Goal: Task Accomplishment & Management: Complete application form

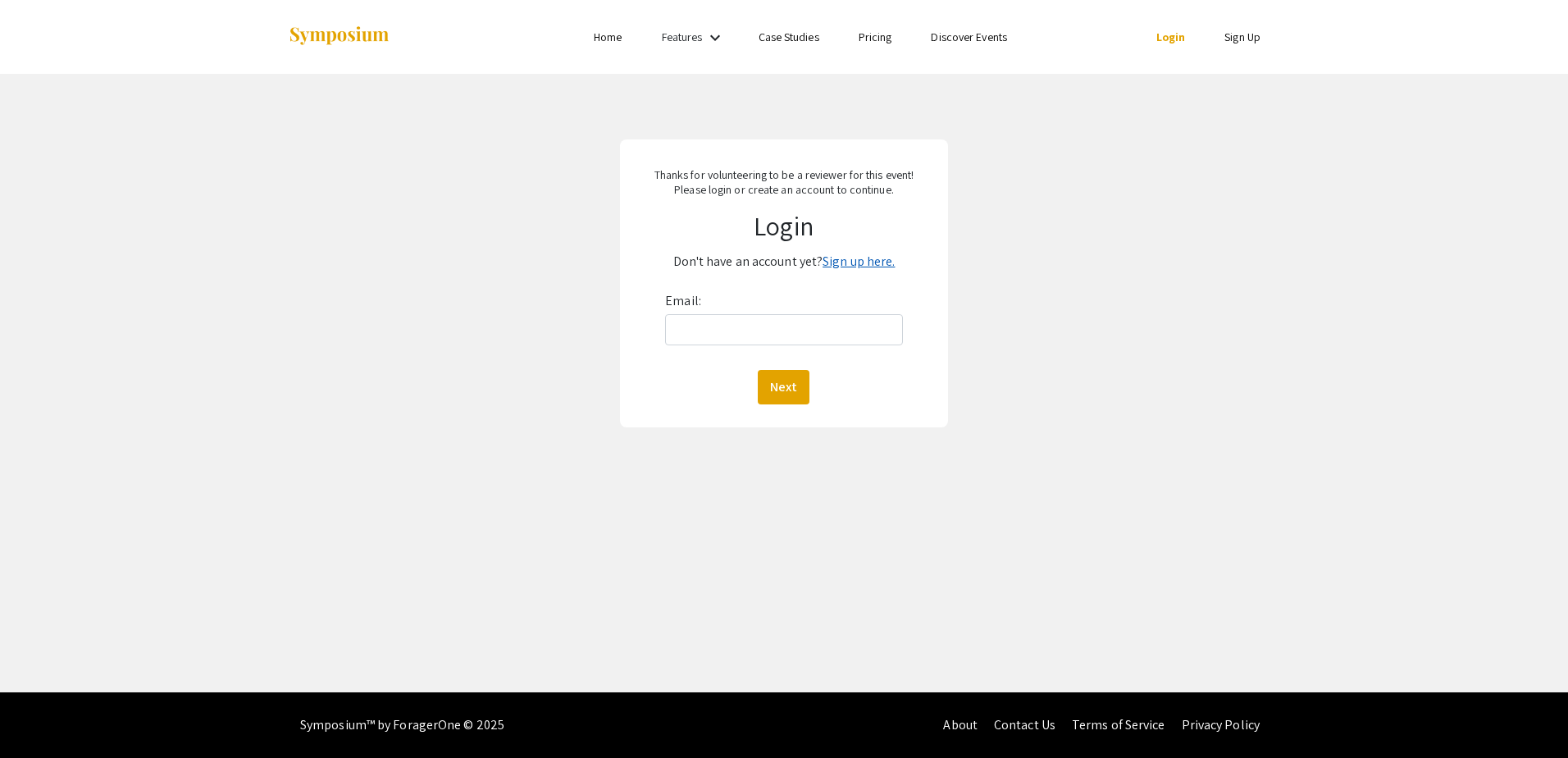
click at [837, 262] on link "Sign up here." at bounding box center [858, 261] width 72 height 17
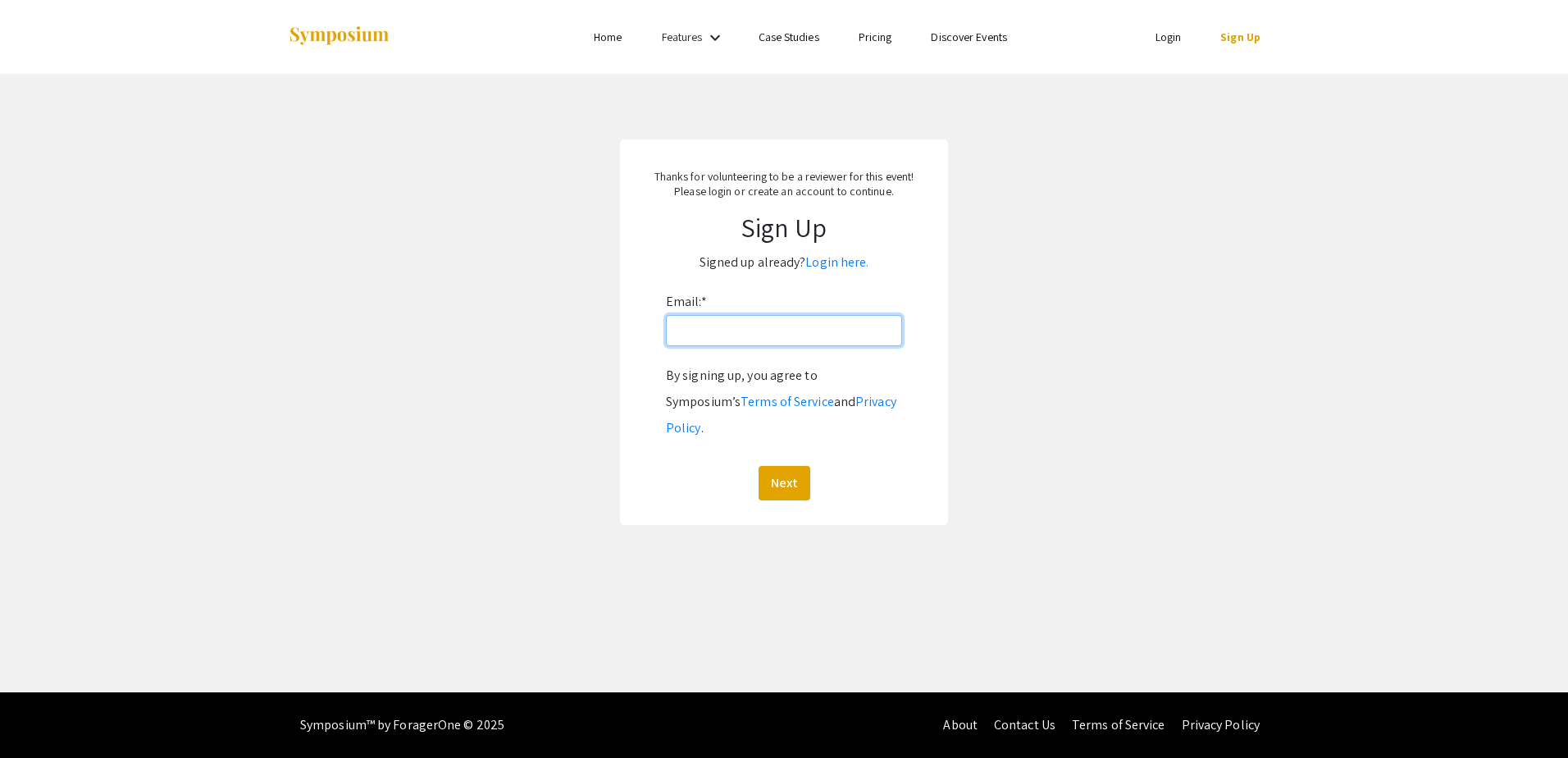
click at [802, 343] on input "Email: *" at bounding box center [784, 330] width 236 height 31
type input "[EMAIL_ADDRESS][DOMAIN_NAME]"
click at [783, 466] on button "Next" at bounding box center [784, 483] width 51 height 34
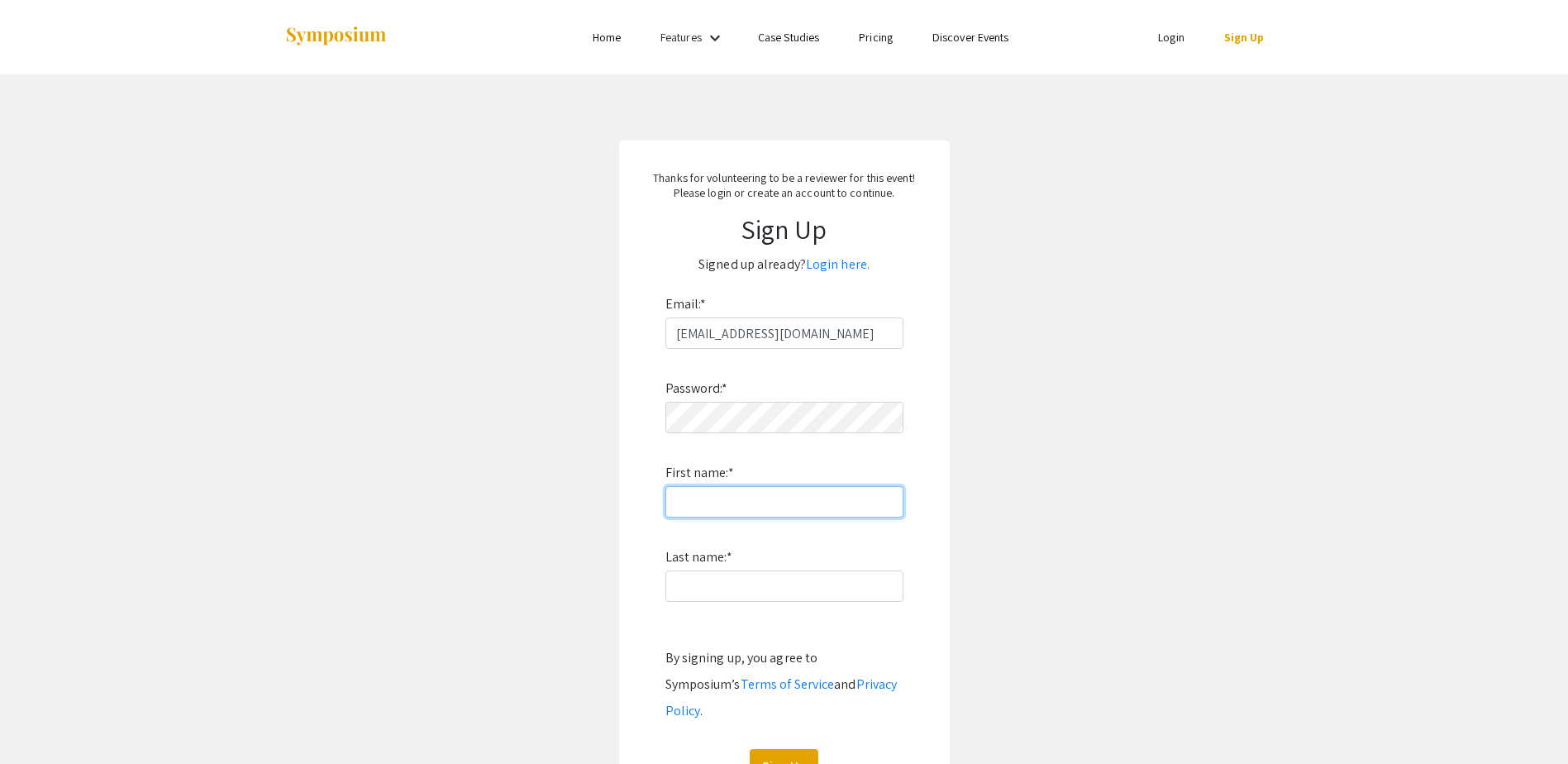
click at [774, 506] on input "First name: *" at bounding box center [784, 501] width 238 height 32
type input "[PERSON_NAME]"
click button "Sign Up" at bounding box center [784, 766] width 69 height 34
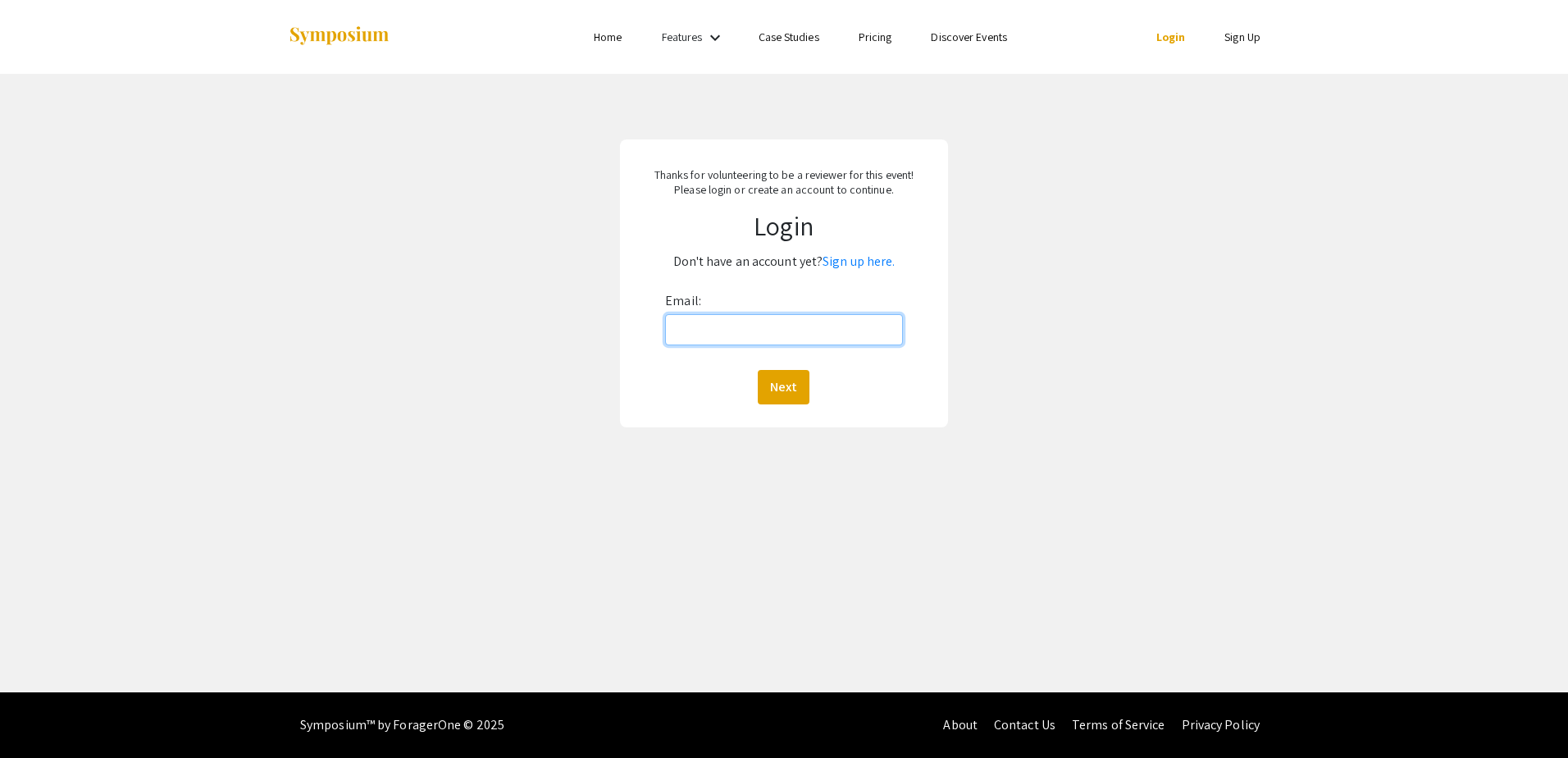
click at [800, 335] on input "Email:" at bounding box center [784, 329] width 237 height 31
type input "[EMAIL_ADDRESS][DOMAIN_NAME]"
click at [797, 385] on button "Next" at bounding box center [784, 387] width 51 height 34
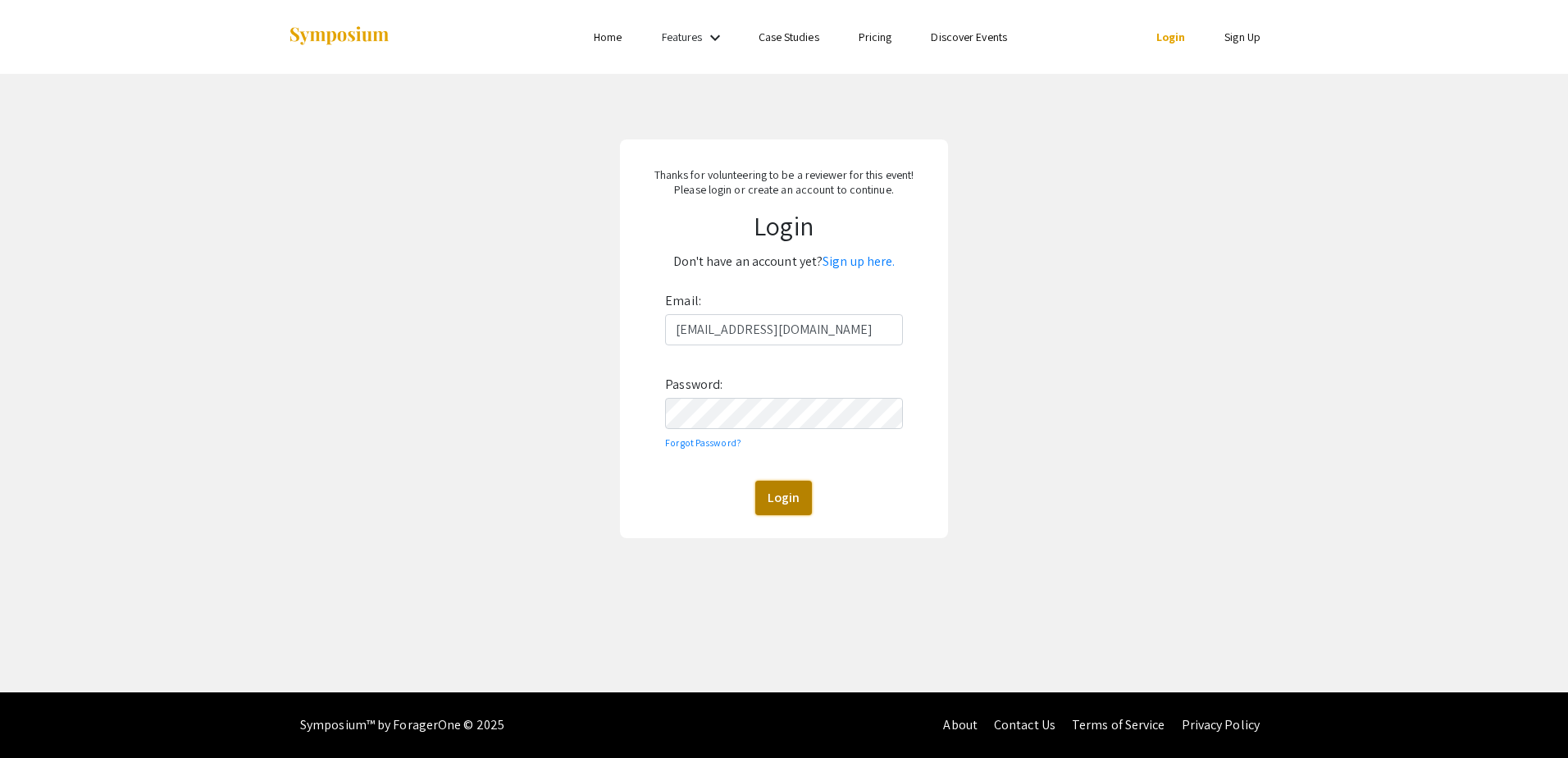
click at [783, 496] on button "Login" at bounding box center [784, 497] width 57 height 34
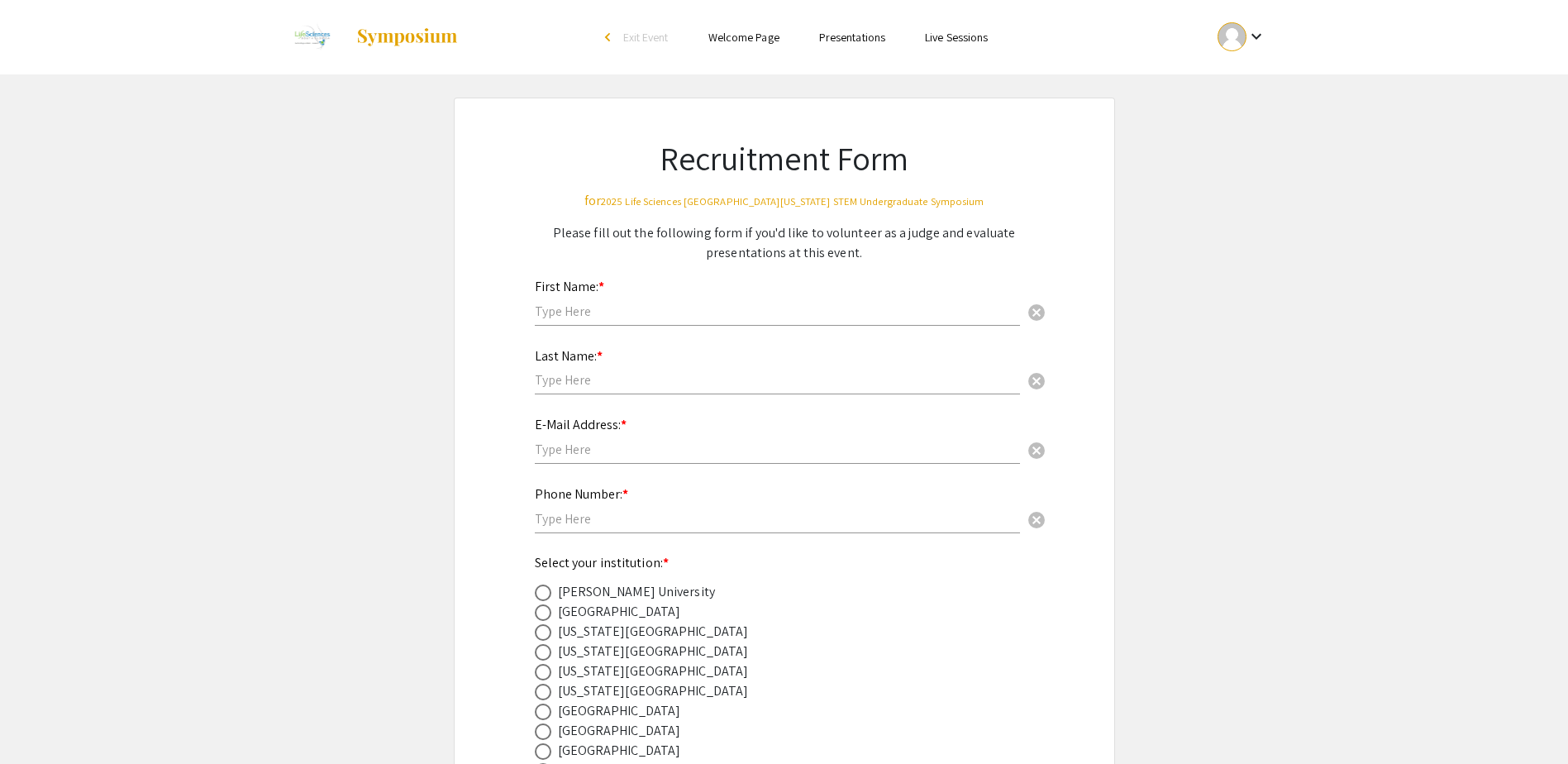
click at [708, 310] on input "text" at bounding box center [776, 311] width 485 height 17
type input "[PERSON_NAME]"
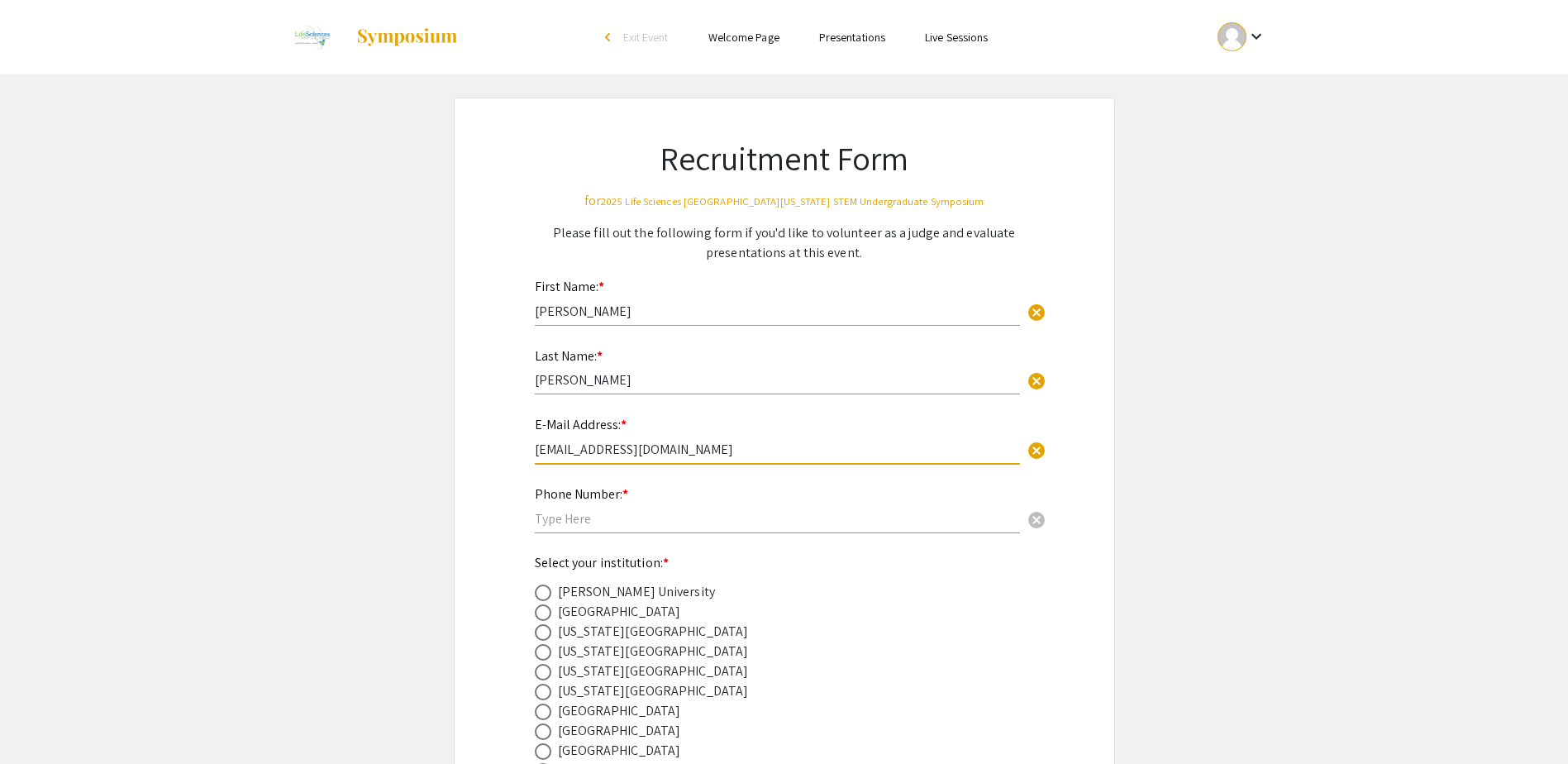
type input "[EMAIL_ADDRESS][DOMAIN_NAME]"
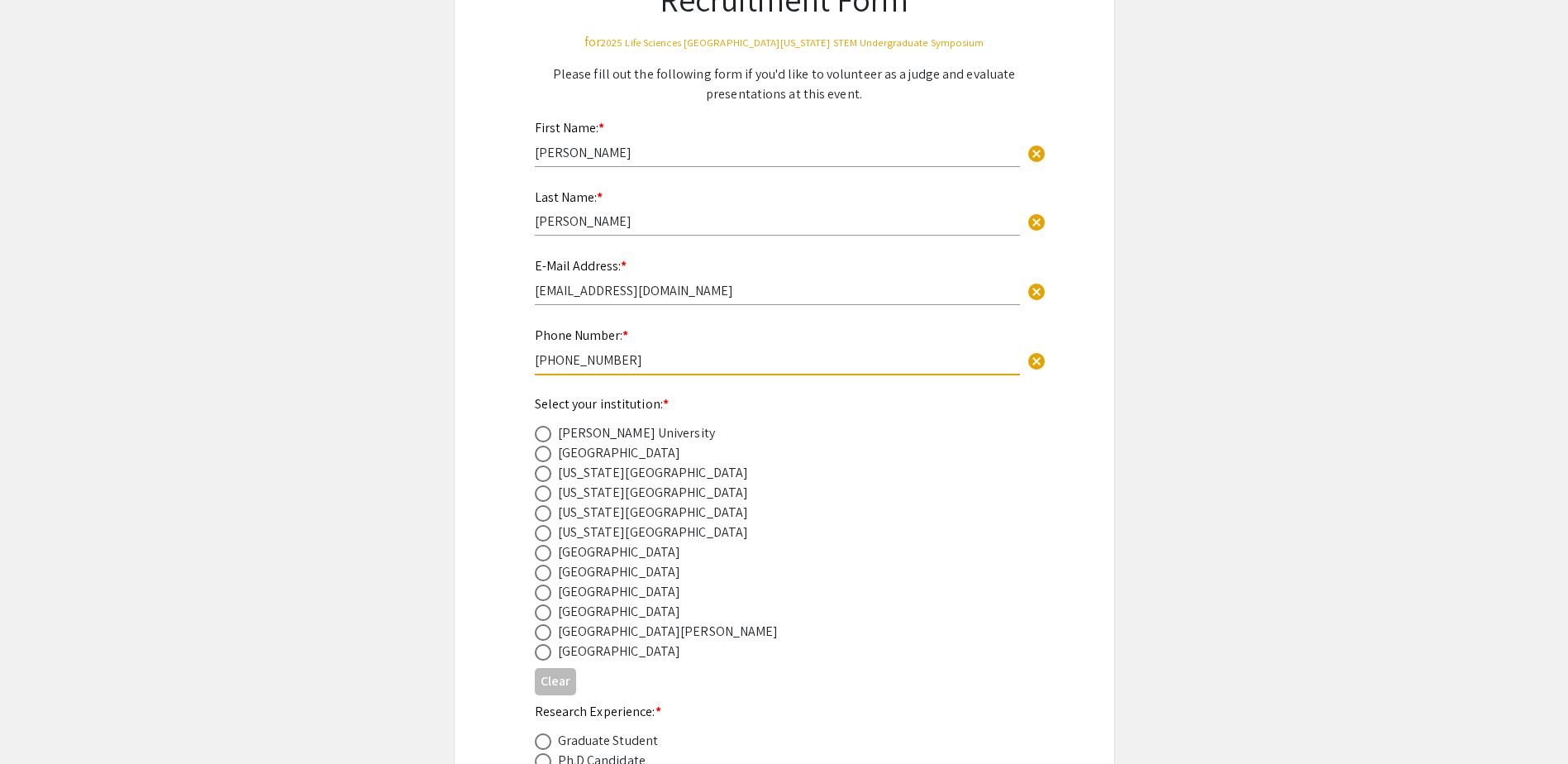
scroll to position [248, 0]
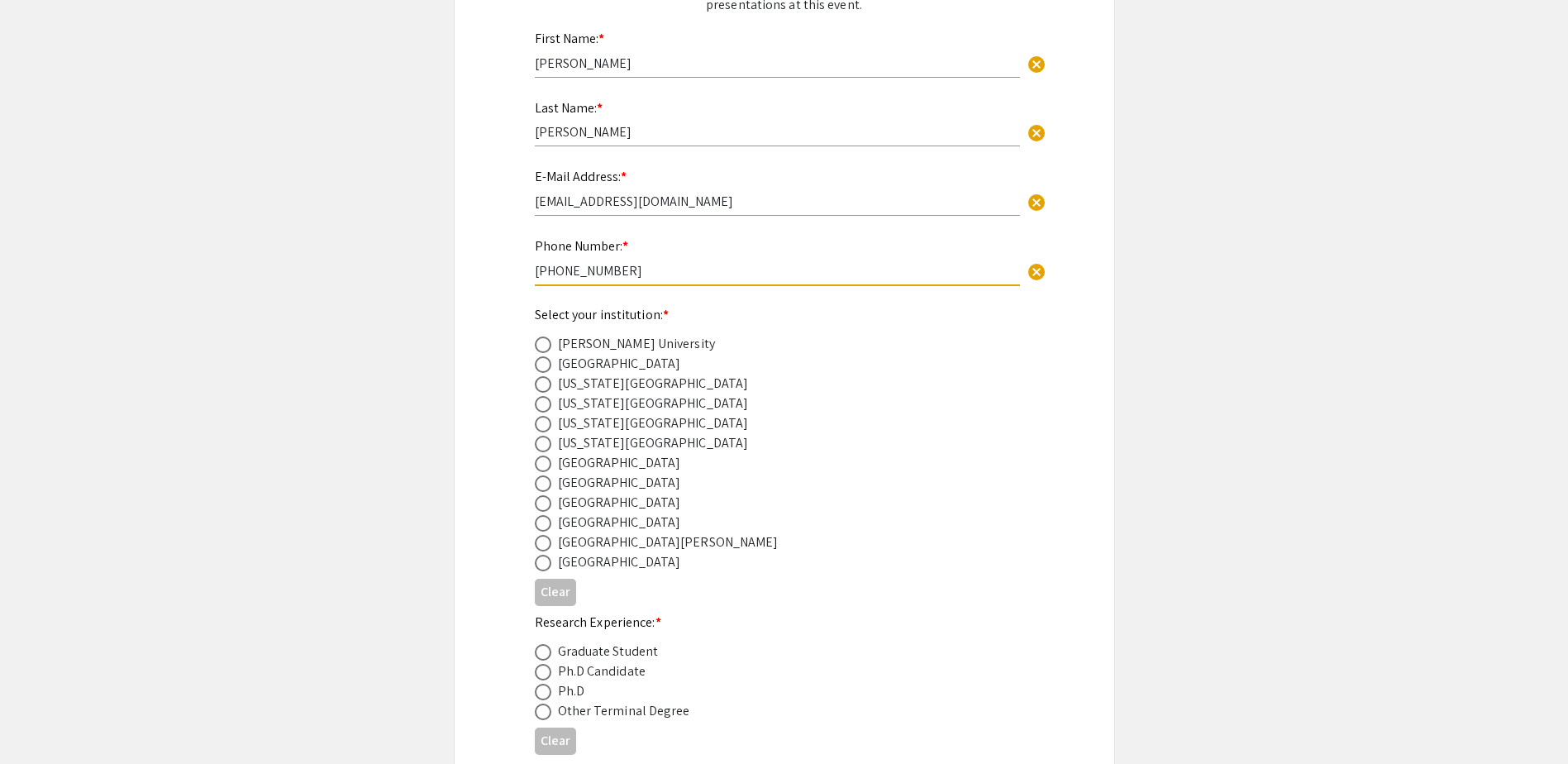
type input "[PHONE_NUMBER]"
click at [541, 505] on span at bounding box center [542, 503] width 16 height 16
click at [541, 505] on input "radio" at bounding box center [542, 503] width 16 height 16
radio input "true"
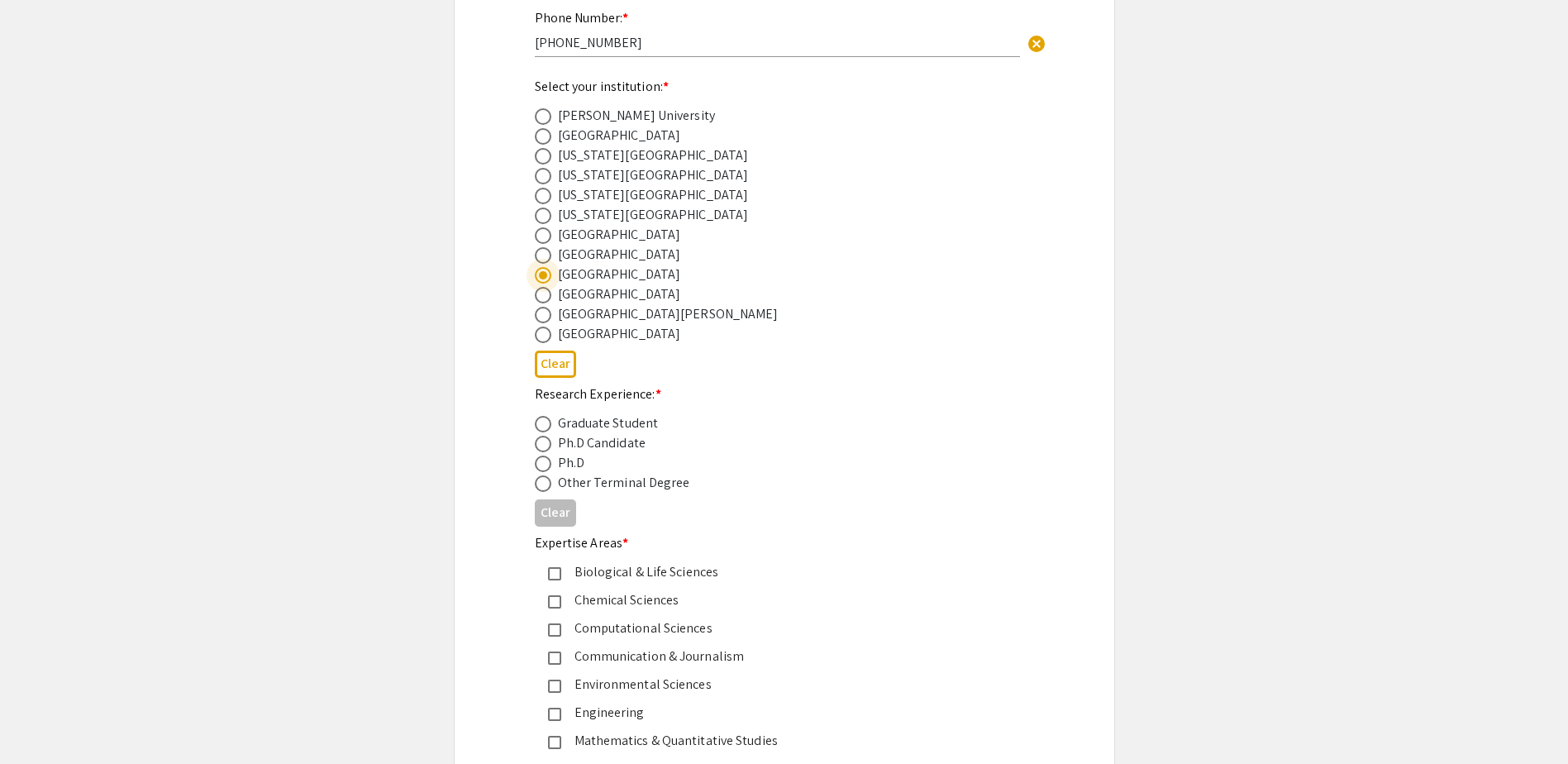
scroll to position [496, 0]
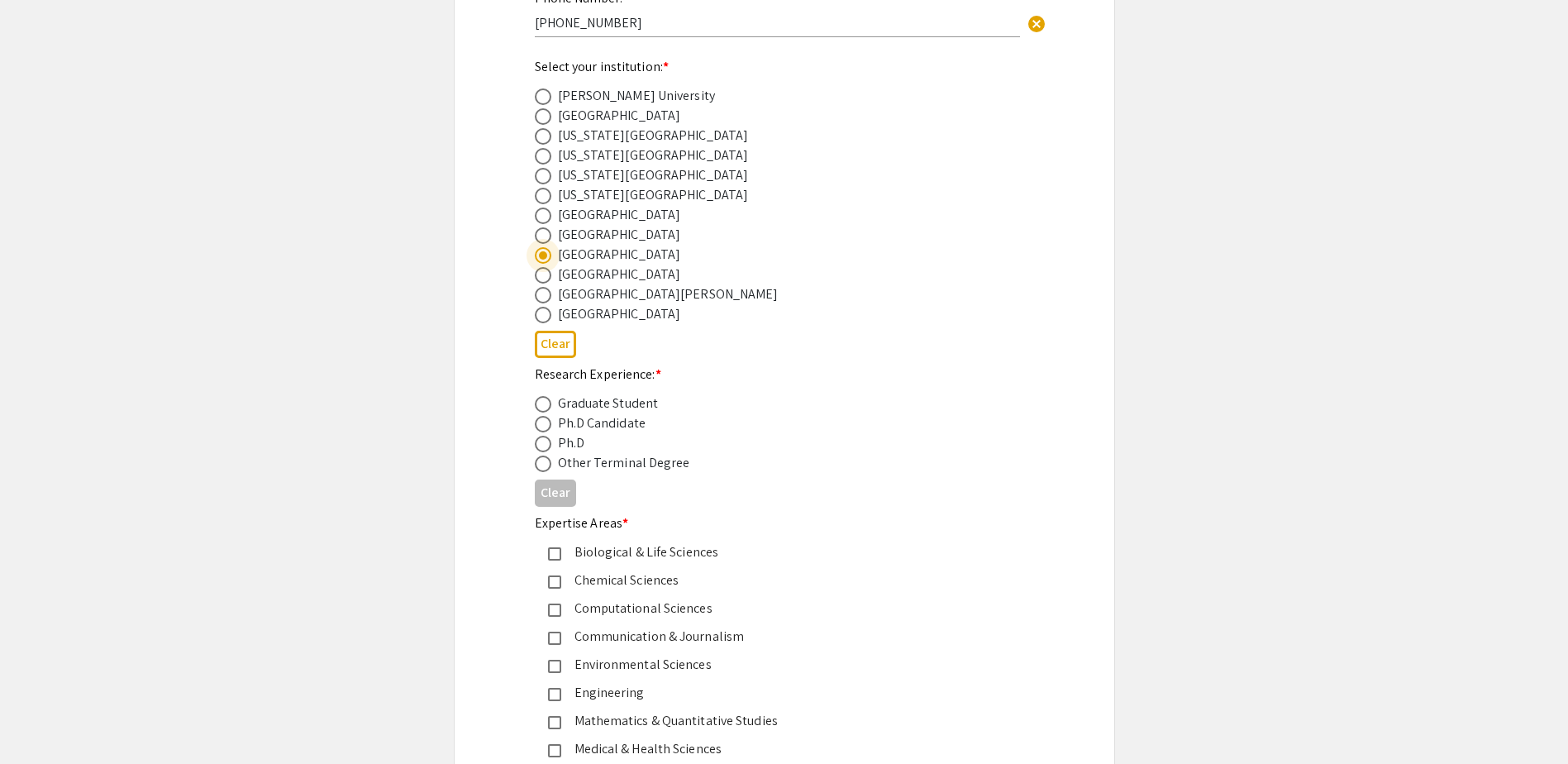
click at [545, 440] on span at bounding box center [542, 443] width 16 height 16
click at [545, 440] on input "radio" at bounding box center [542, 443] width 16 height 16
radio input "true"
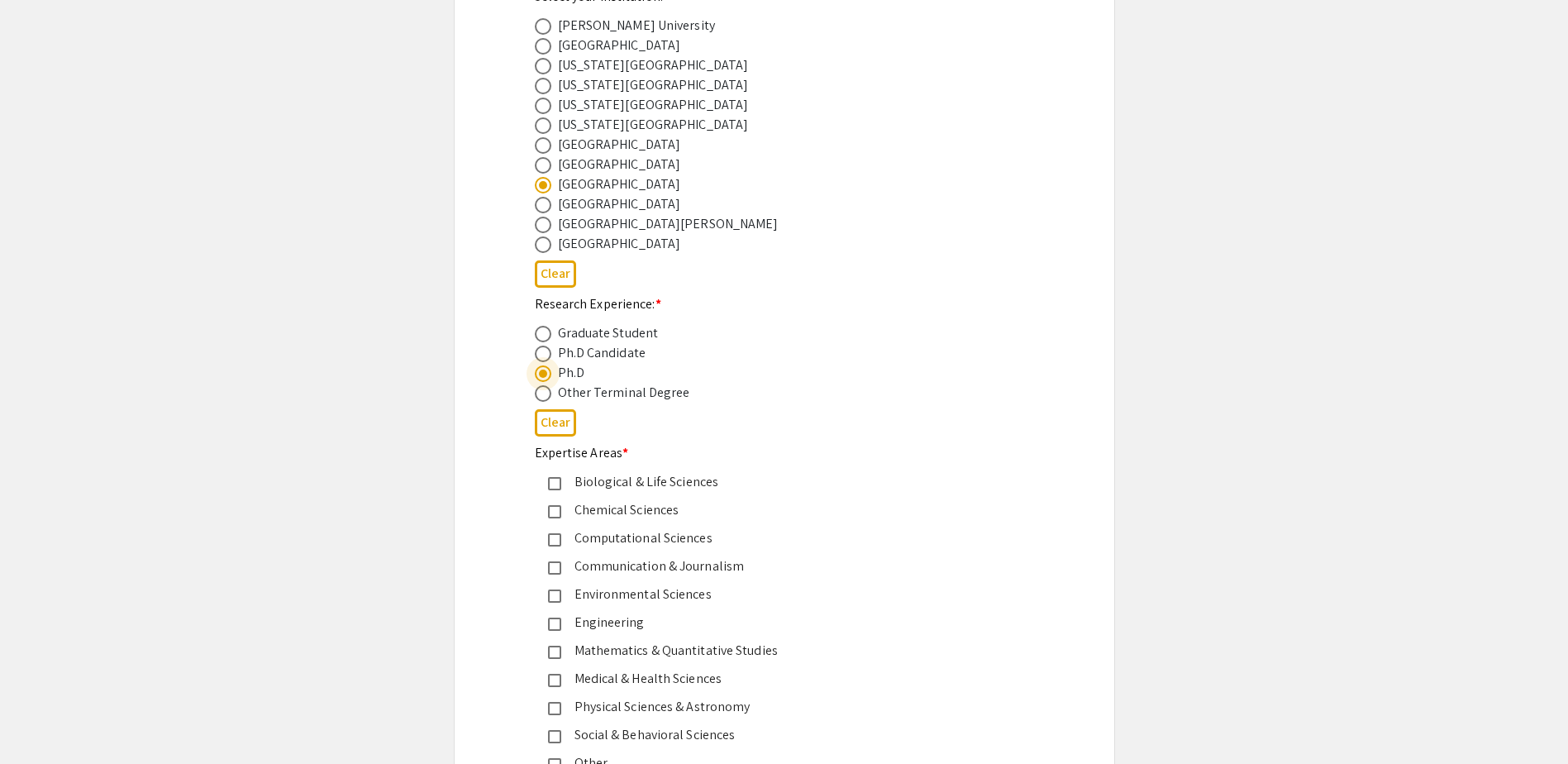
scroll to position [744, 0]
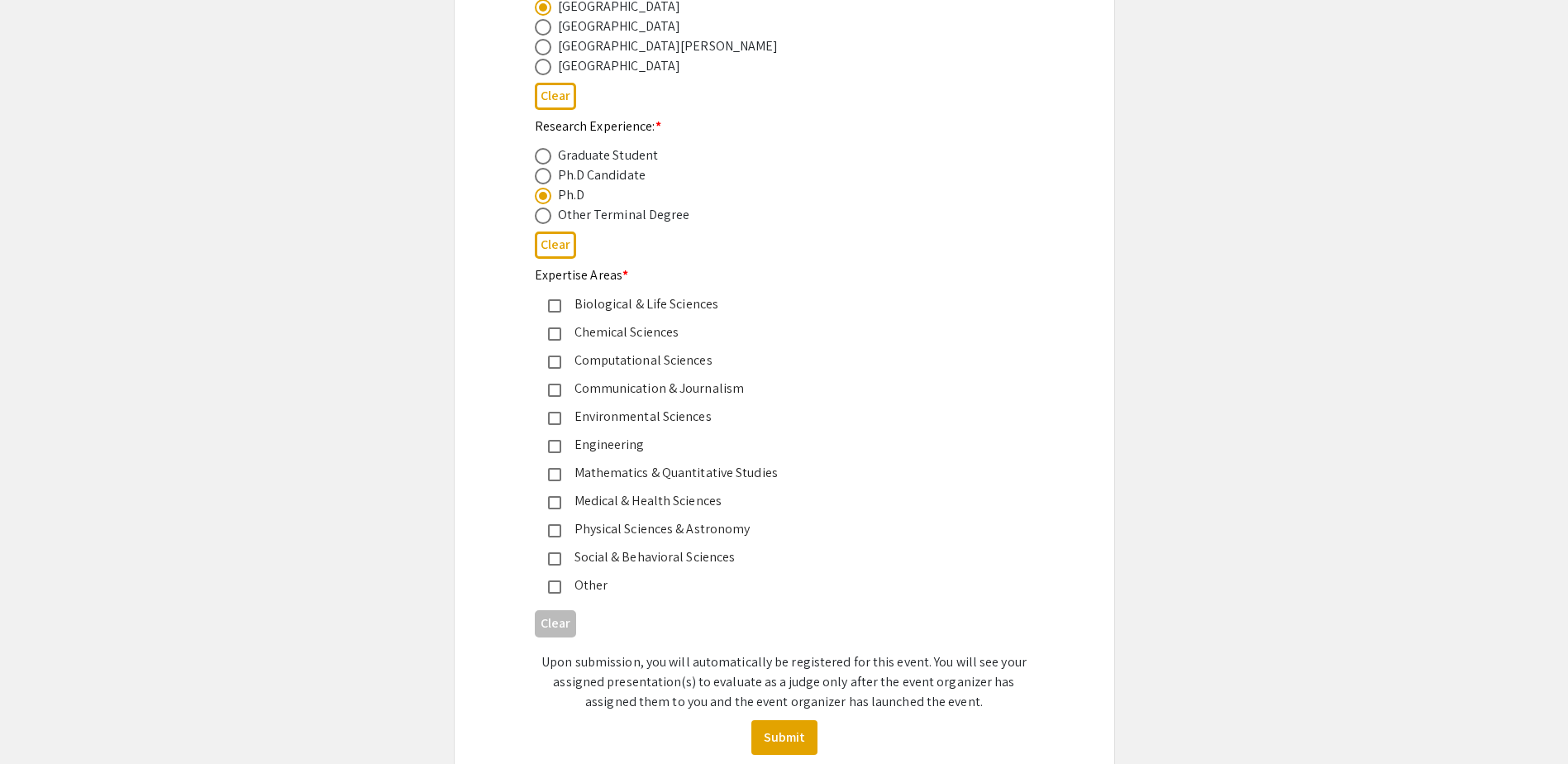
click at [556, 303] on mat-pseudo-checkbox at bounding box center [555, 306] width 13 height 13
click at [555, 557] on mat-pseudo-checkbox at bounding box center [555, 558] width 13 height 13
click at [561, 501] on div "Medical & Health Sciences" at bounding box center [777, 500] width 433 height 20
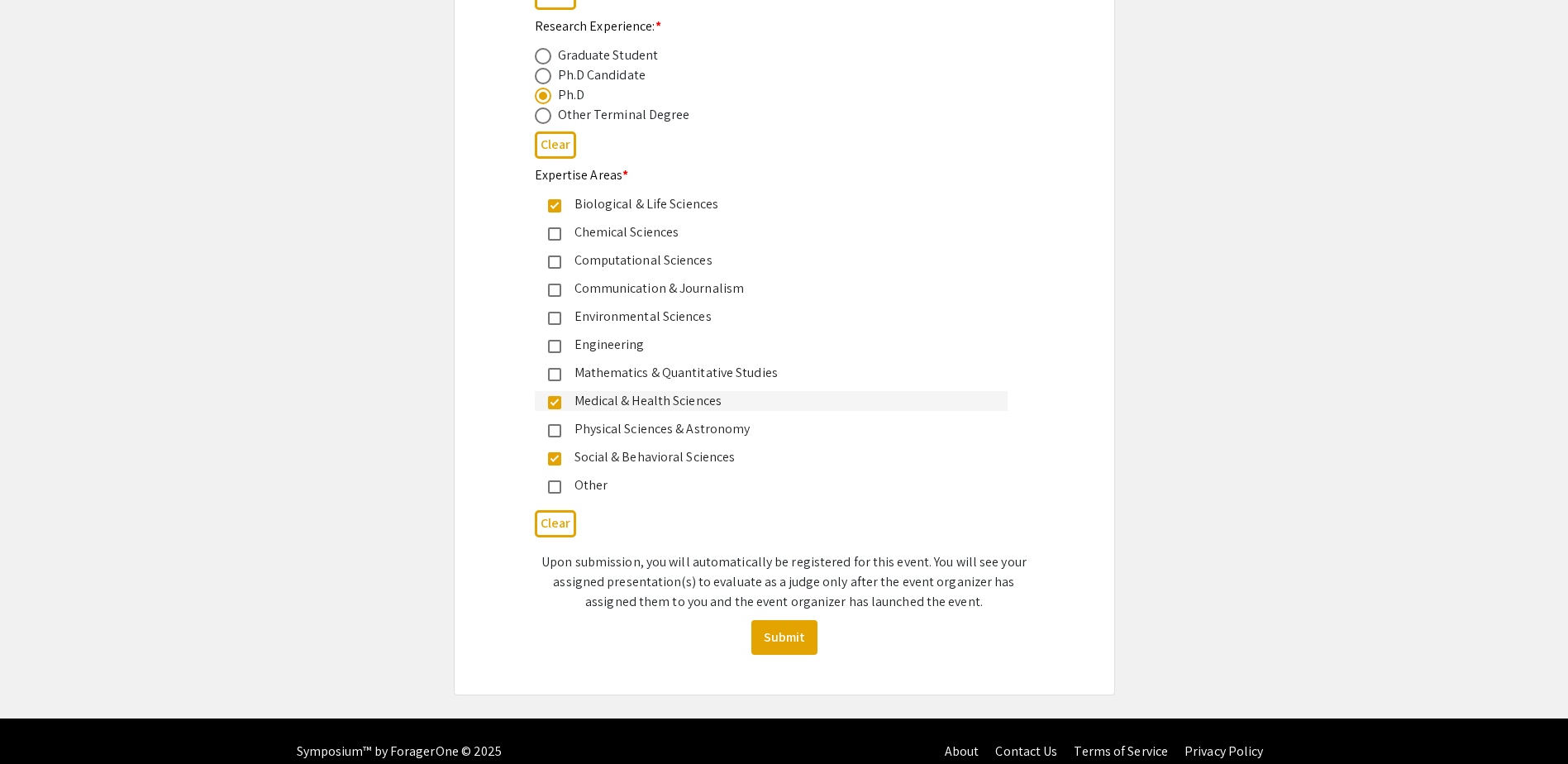
scroll to position [864, 0]
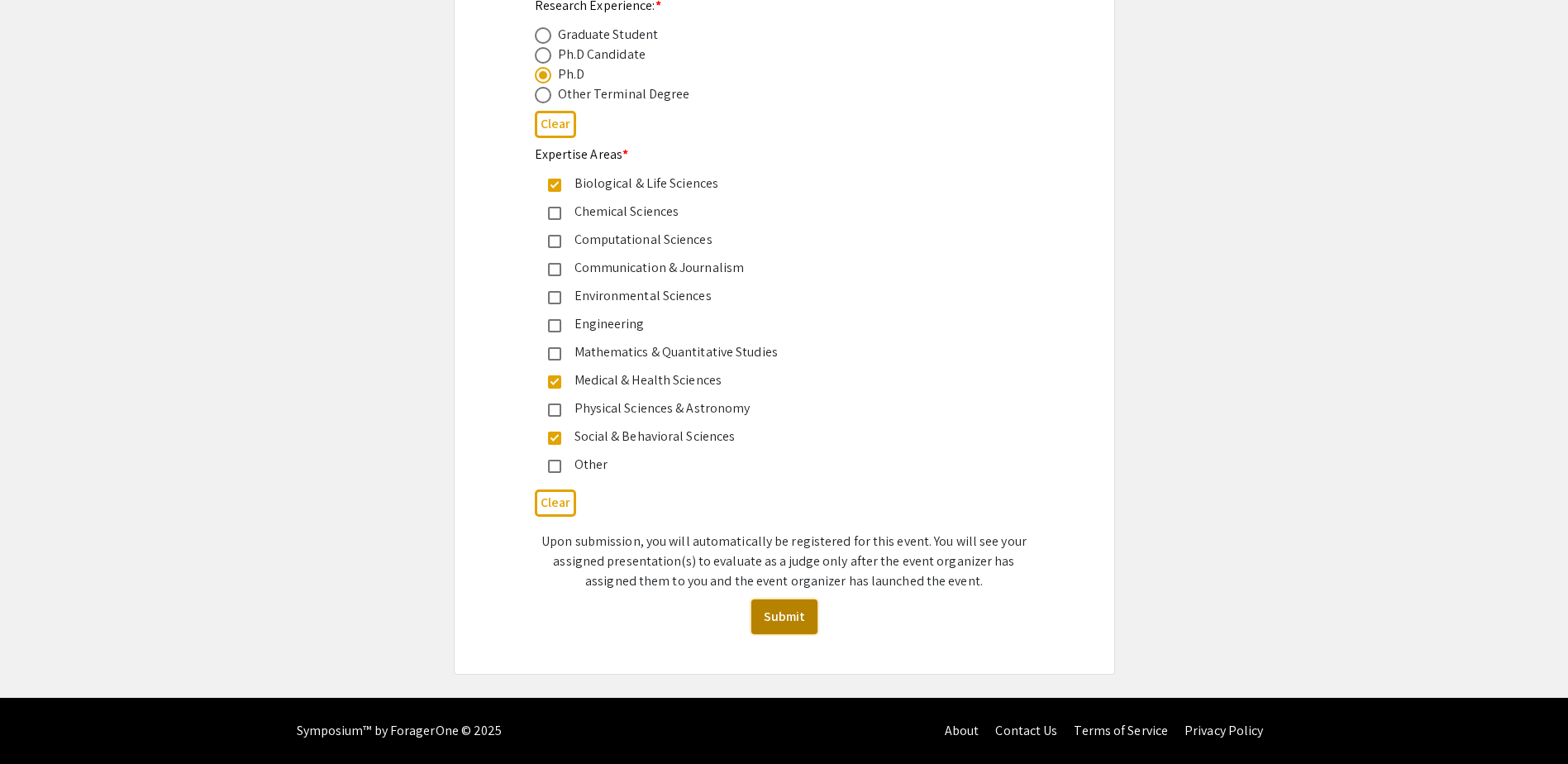
click at [774, 614] on button "Submit" at bounding box center [784, 617] width 66 height 34
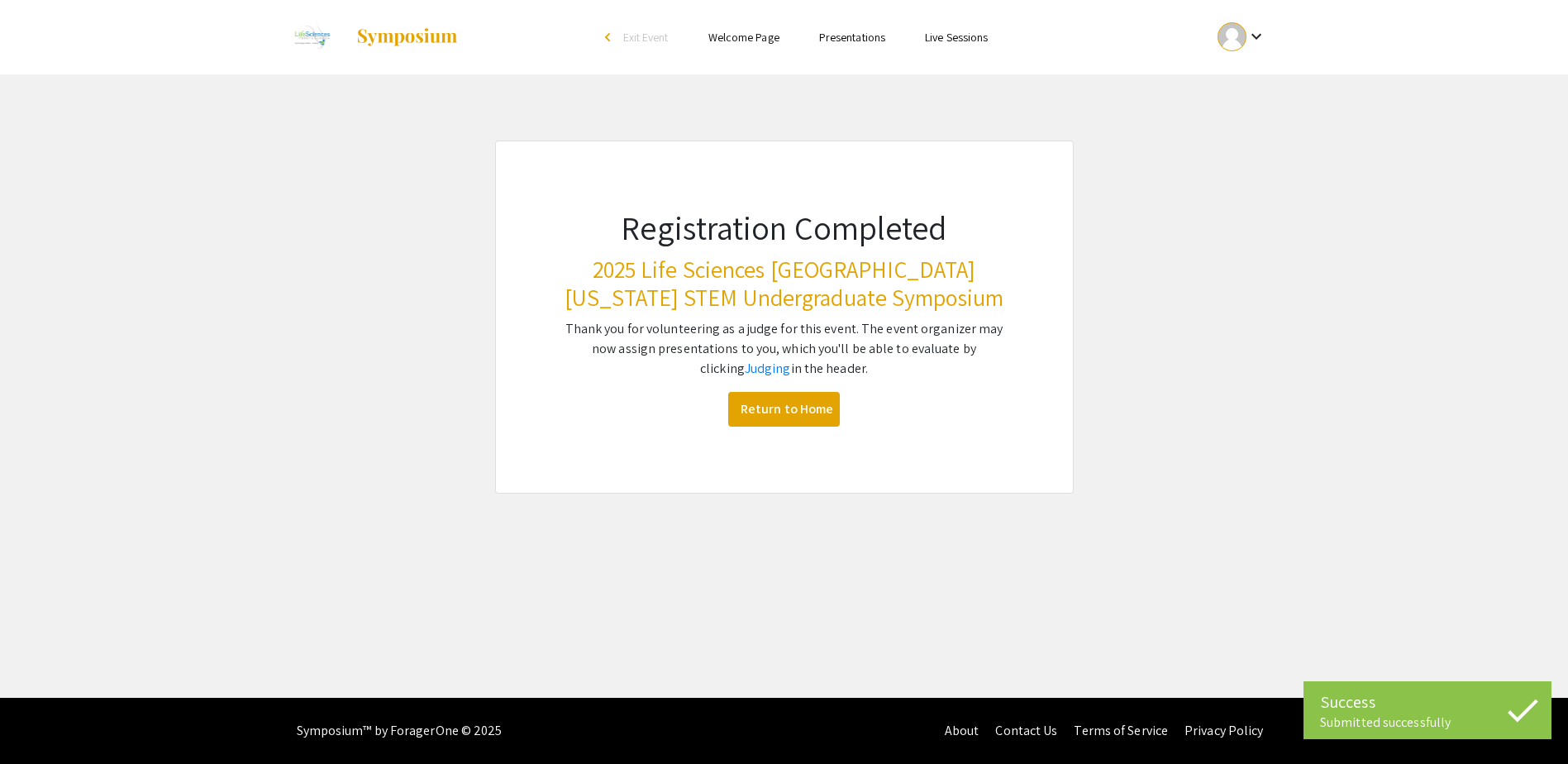
scroll to position [0, 0]
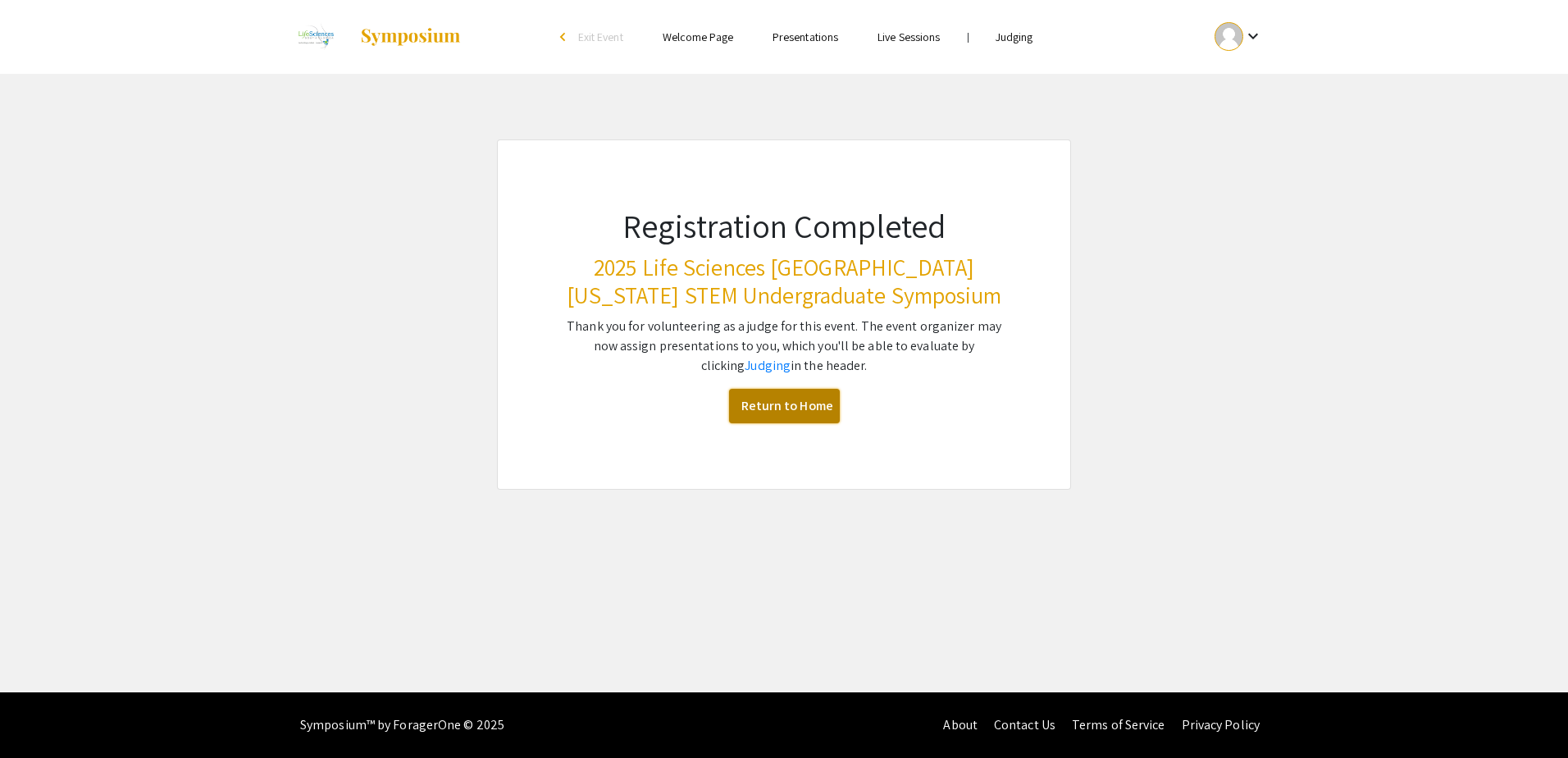
click at [817, 410] on link "Return to Home" at bounding box center [784, 406] width 111 height 34
